Goal: Information Seeking & Learning: Learn about a topic

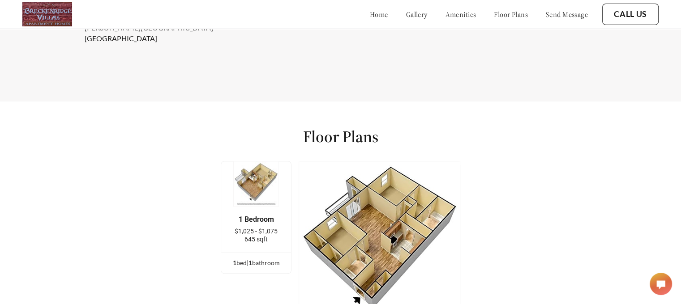
scroll to position [1012, 0]
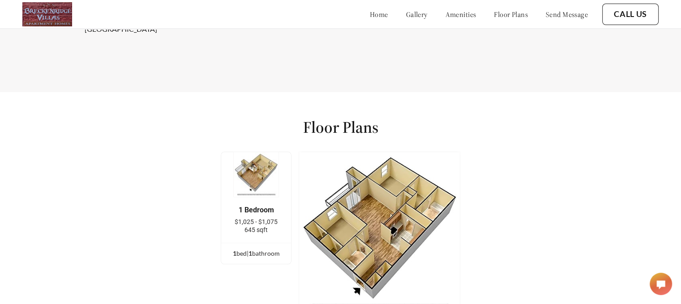
click at [279, 168] on img at bounding box center [256, 175] width 46 height 46
click at [263, 168] on img at bounding box center [256, 175] width 46 height 46
click at [266, 241] on div "1 Bedroom $1,025 - $1,075 645 sqft" at bounding box center [256, 220] width 70 height 46
click at [265, 234] on span "645 sqft" at bounding box center [255, 230] width 23 height 7
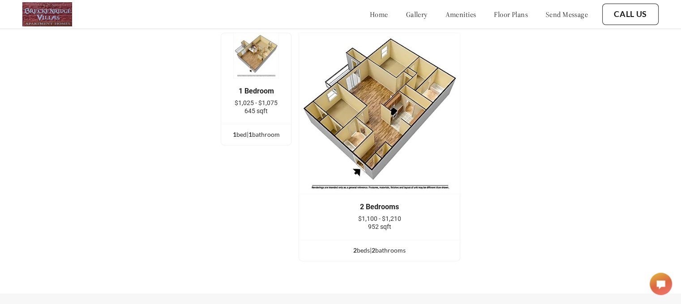
scroll to position [1103, 0]
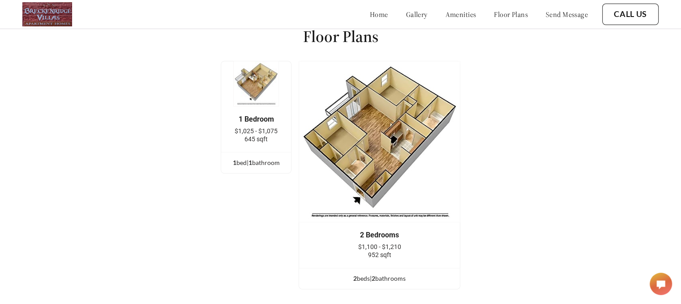
click at [247, 91] on img at bounding box center [256, 84] width 46 height 46
click at [265, 141] on span "645 sqft" at bounding box center [255, 139] width 23 height 7
click at [406, 17] on link "gallery" at bounding box center [416, 14] width 21 height 9
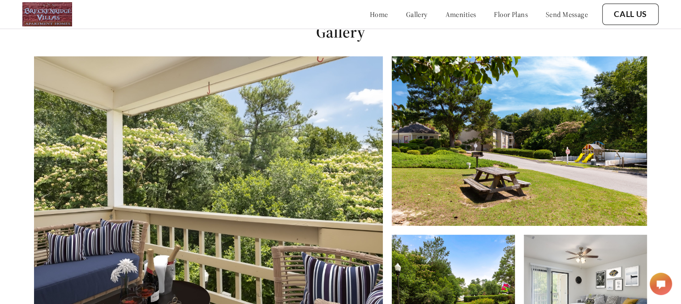
click at [445, 11] on link "amenities" at bounding box center [460, 14] width 31 height 9
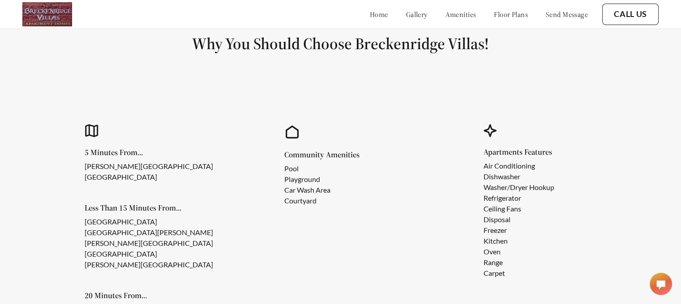
click at [494, 10] on link "floor plans" at bounding box center [511, 14] width 34 height 9
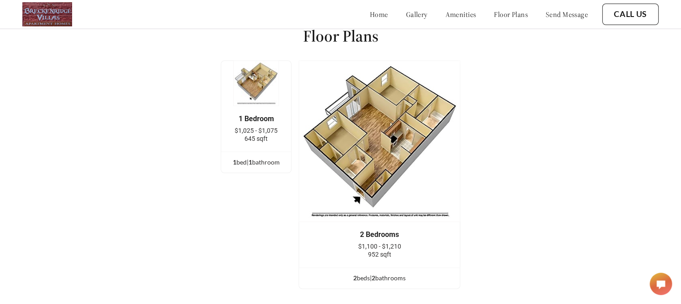
scroll to position [1111, 0]
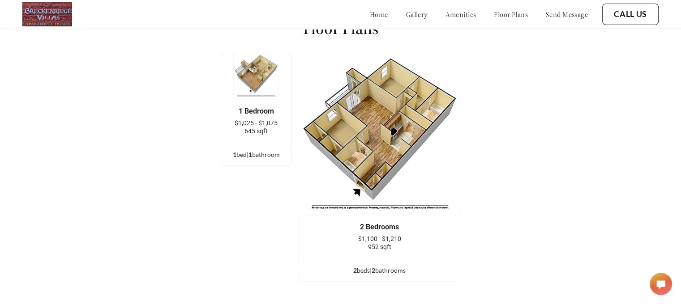
click at [258, 98] on img at bounding box center [256, 76] width 46 height 46
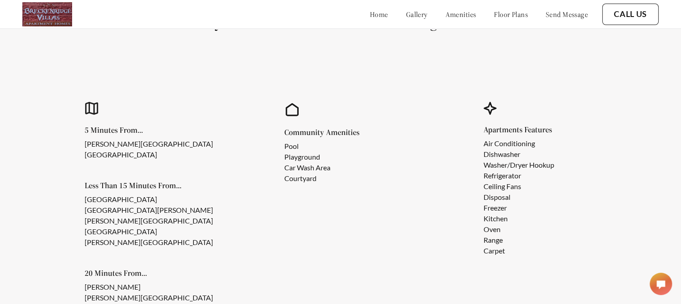
scroll to position [715, 0]
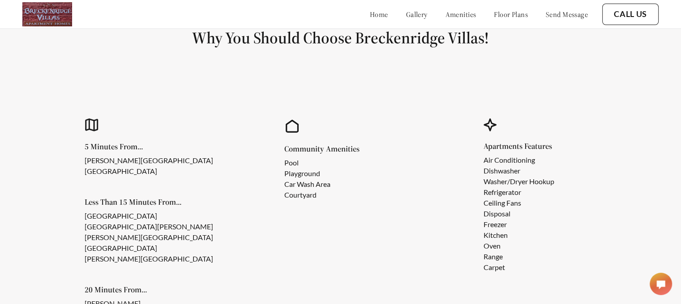
click at [316, 190] on li "Car Wash Area" at bounding box center [314, 184] width 61 height 11
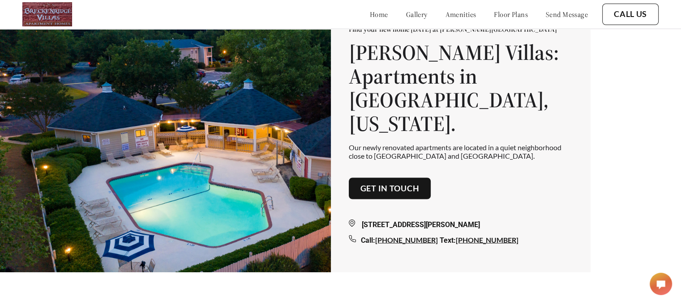
scroll to position [0, 0]
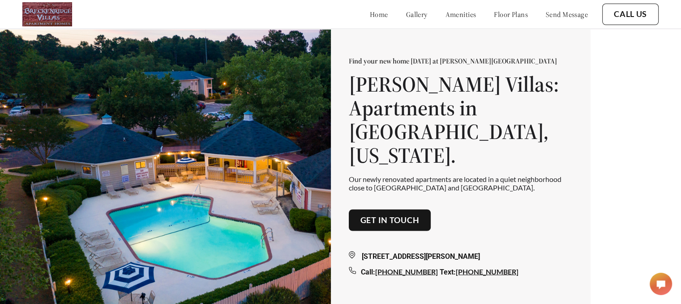
click at [370, 13] on link "home" at bounding box center [379, 14] width 18 height 9
click at [406, 10] on link "gallery" at bounding box center [416, 14] width 21 height 9
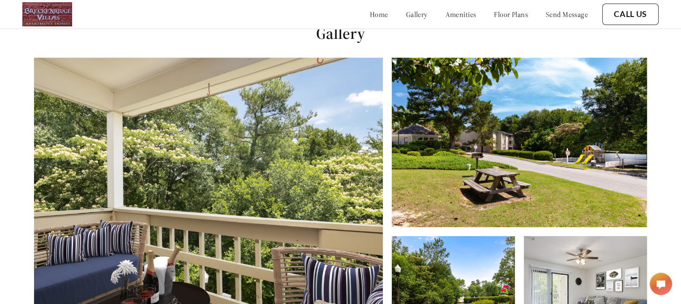
scroll to position [311, 0]
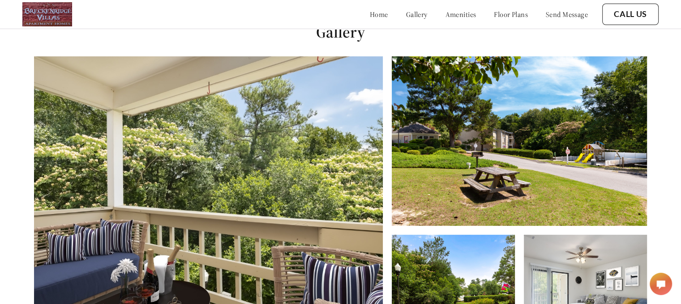
click at [445, 15] on link "amenities" at bounding box center [460, 14] width 31 height 9
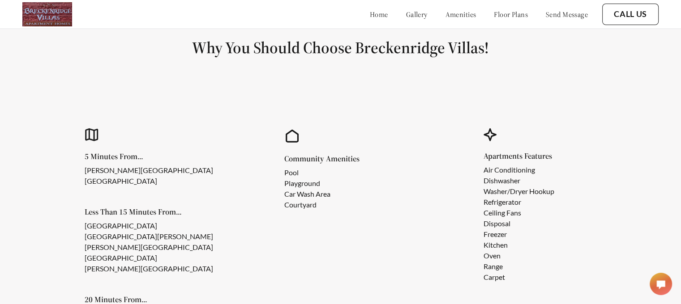
scroll to position [710, 0]
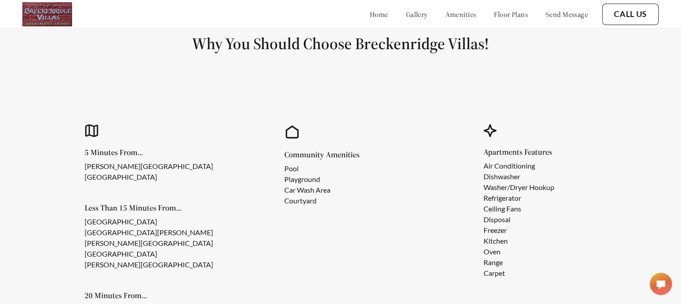
click at [495, 8] on div "home gallery amenities floor plans send message" at bounding box center [470, 14] width 236 height 24
click at [501, 19] on div "home gallery amenities floor plans send message" at bounding box center [470, 14] width 236 height 24
click at [501, 16] on link "floor plans" at bounding box center [511, 14] width 34 height 9
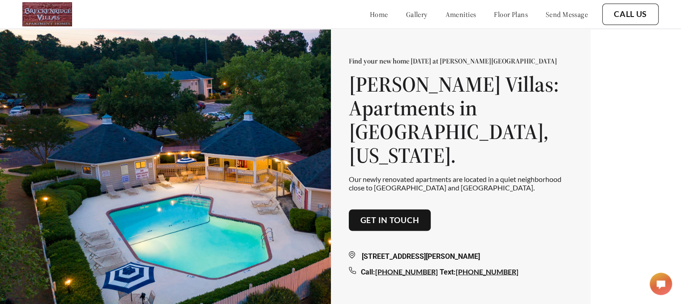
click at [445, 12] on link "amenities" at bounding box center [460, 14] width 31 height 9
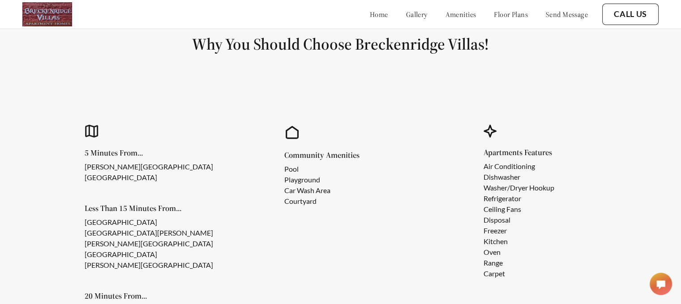
scroll to position [710, 0]
click at [418, 12] on div "home gallery amenities floor plans send message" at bounding box center [470, 14] width 236 height 9
click at [407, 12] on link "gallery" at bounding box center [416, 14] width 21 height 9
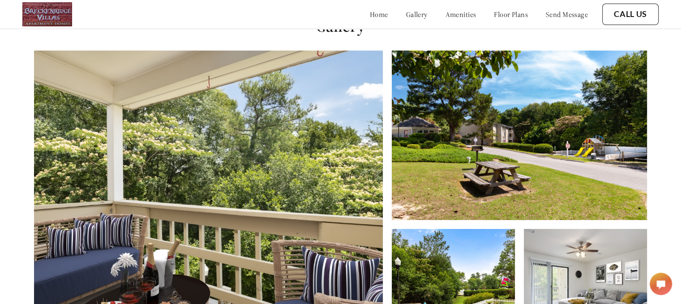
scroll to position [311, 0]
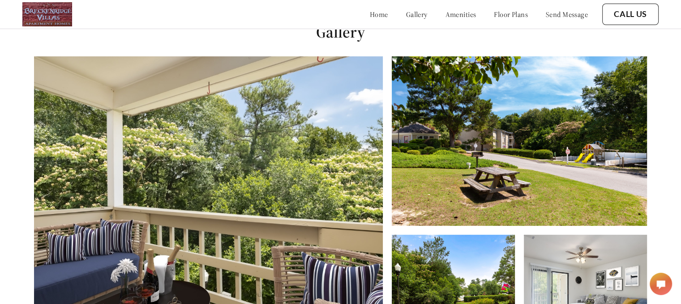
click at [509, 10] on link "floor plans" at bounding box center [511, 14] width 34 height 9
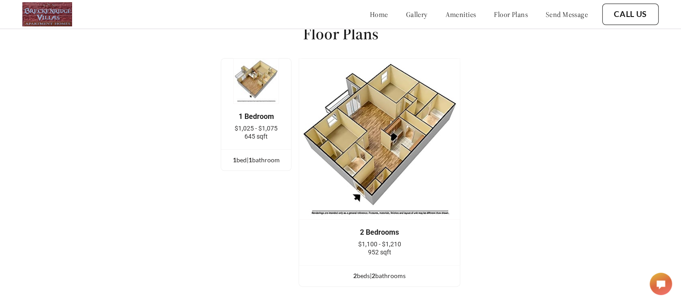
scroll to position [1111, 0]
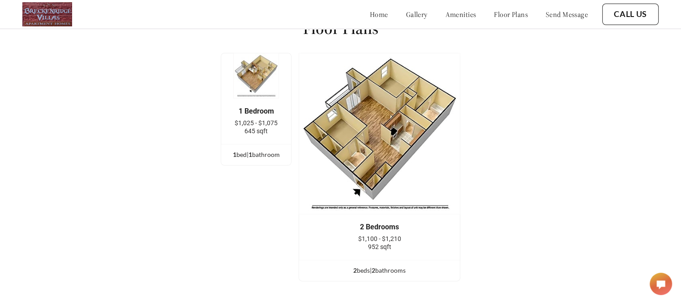
click at [242, 87] on img at bounding box center [256, 76] width 46 height 46
